Goal: Information Seeking & Learning: Check status

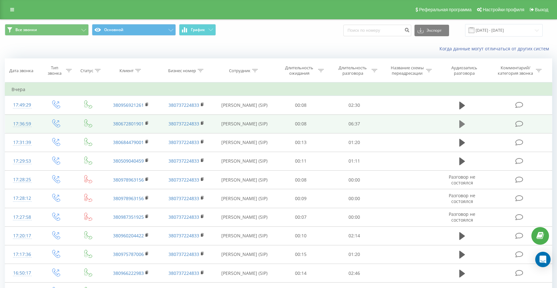
click at [460, 122] on icon at bounding box center [462, 124] width 6 height 8
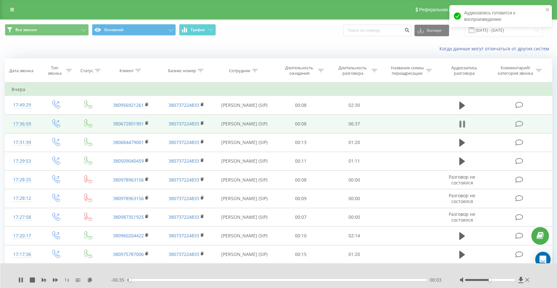
click at [462, 124] on icon at bounding box center [462, 123] width 6 height 9
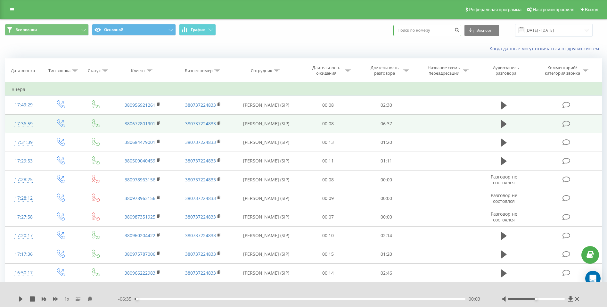
click at [434, 36] on input at bounding box center [427, 31] width 68 height 12
paste input "+380966222983"
type input "+380966222983"
click at [491, 29] on button "Экспорт" at bounding box center [481, 31] width 35 height 12
click at [460, 29] on icon "submit" at bounding box center [456, 29] width 5 height 4
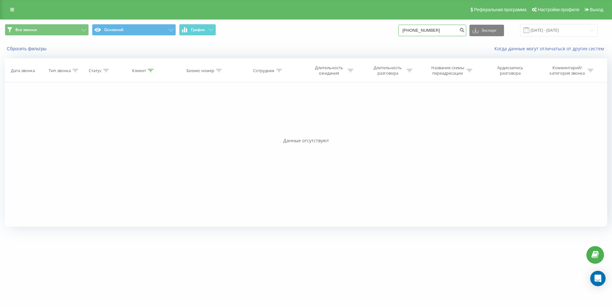
click at [456, 33] on input "+380966222983" at bounding box center [432, 31] width 68 height 12
click at [24, 50] on button "Сбросить фильтры" at bounding box center [27, 49] width 45 height 6
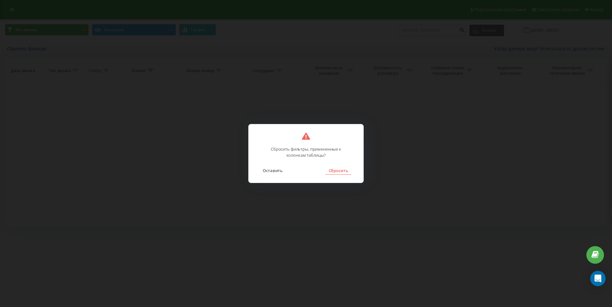
click at [337, 174] on button "Сбросить" at bounding box center [338, 170] width 26 height 8
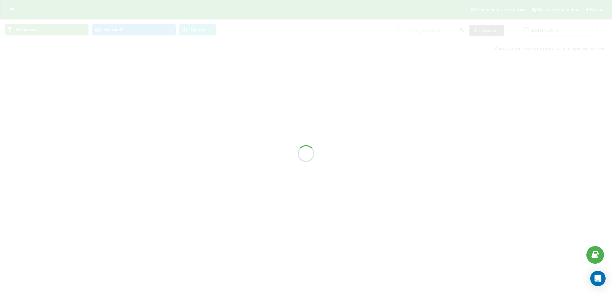
click at [338, 167] on div at bounding box center [306, 153] width 612 height 307
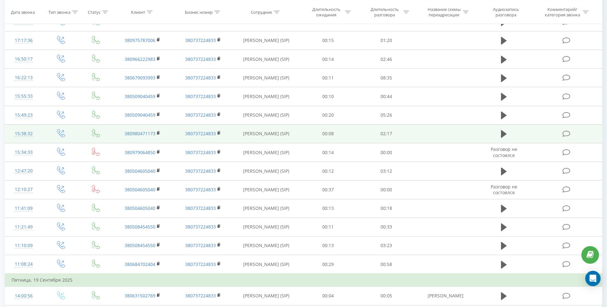
scroll to position [160, 0]
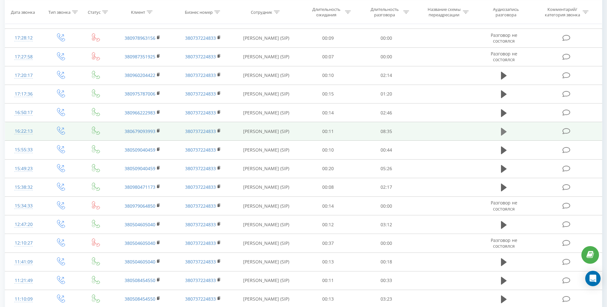
click at [507, 130] on icon at bounding box center [504, 131] width 6 height 9
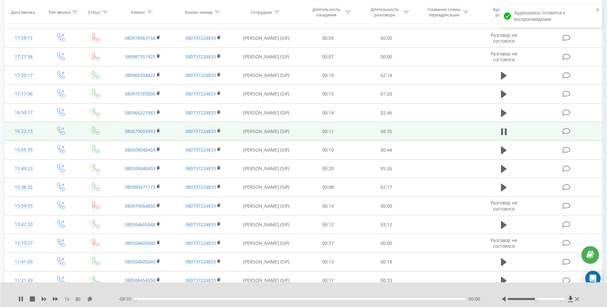
click at [144, 299] on div "00:00" at bounding box center [300, 299] width 331 height 2
click at [508, 130] on button at bounding box center [504, 132] width 10 height 10
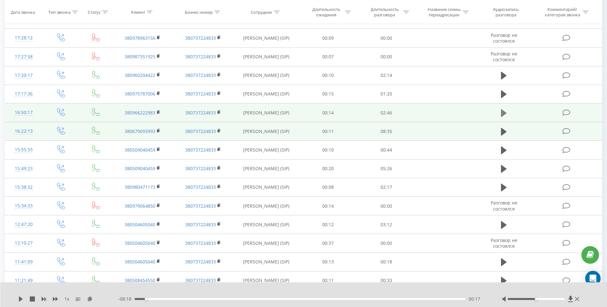
click at [501, 110] on icon at bounding box center [504, 113] width 6 height 9
click at [177, 299] on div "00:07" at bounding box center [300, 299] width 331 height 2
click at [207, 299] on div "00:21" at bounding box center [300, 299] width 331 height 2
click at [570, 297] on icon at bounding box center [570, 299] width 5 height 6
click at [33, 300] on icon at bounding box center [32, 298] width 5 height 5
